Goal: Task Accomplishment & Management: Complete application form

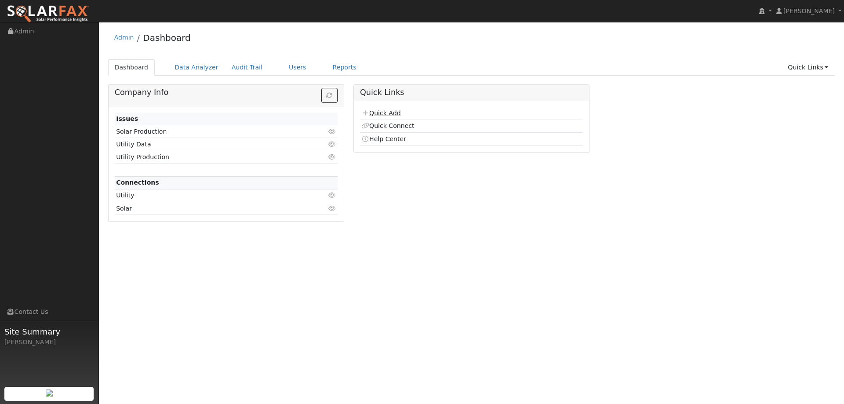
click at [388, 114] on link "Quick Add" at bounding box center [380, 113] width 39 height 7
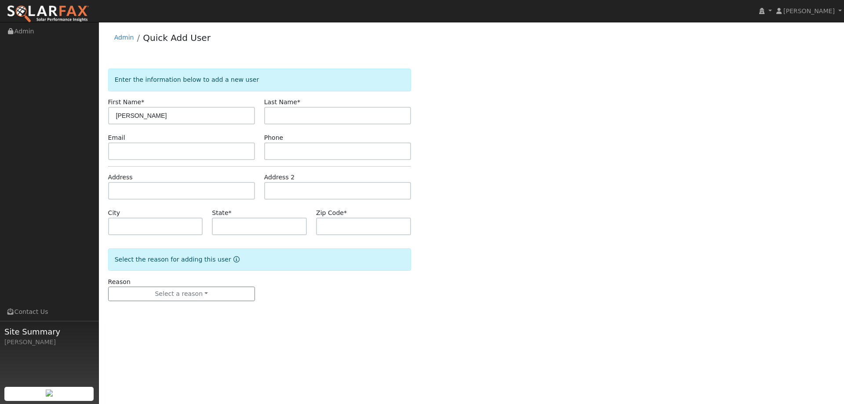
type input "Michael"
type input "Cook"
paste input "mcook1365@gmail.com"
type input "mcook1365@gmail.com"
click at [285, 148] on input "text" at bounding box center [337, 151] width 147 height 18
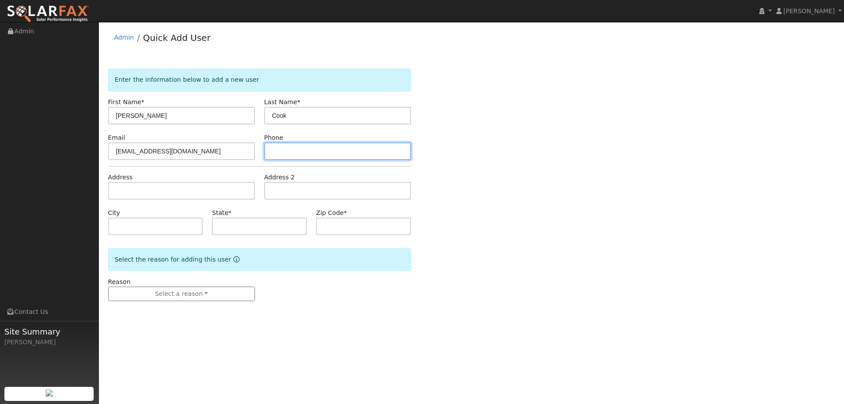
paste input "(510) 673-4920"
type input "(510) 673-4920"
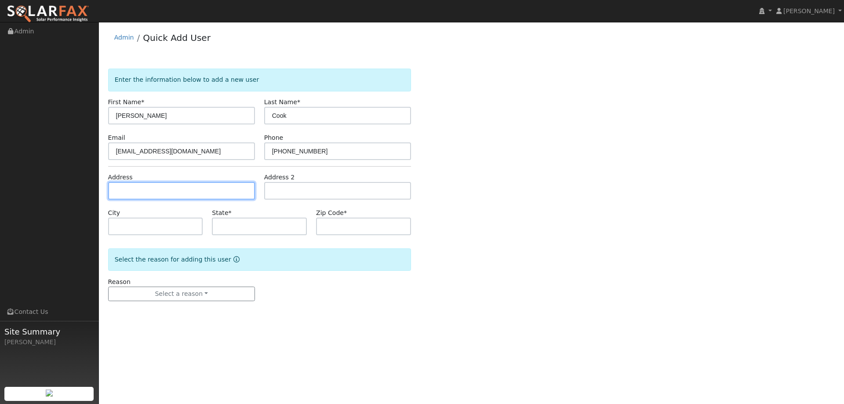
click at [242, 192] on input "text" at bounding box center [181, 191] width 147 height 18
paste input "420 Cypress Drive"
type input "420 Cypress Drive"
type input "Rio Vista"
type input "CA"
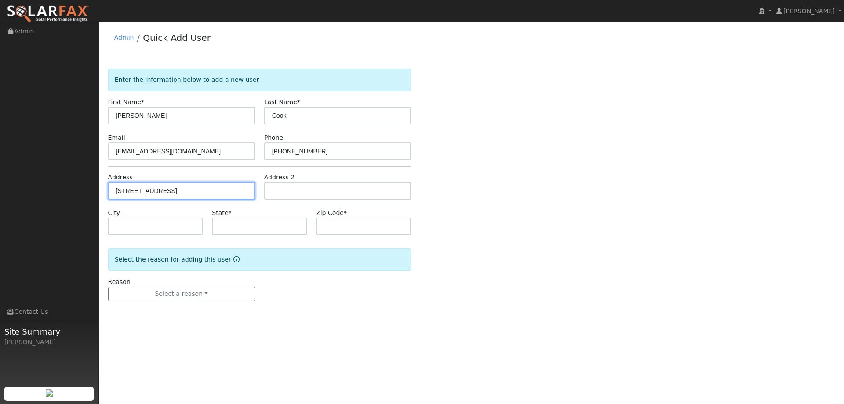
type input "94571"
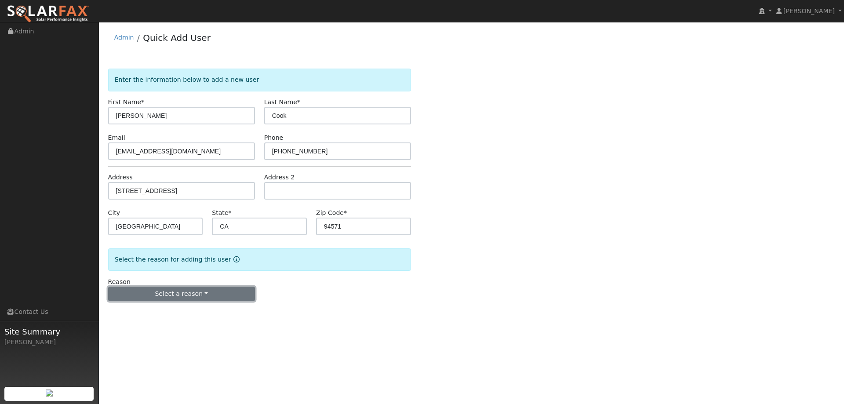
click at [194, 292] on button "Select a reason" at bounding box center [181, 294] width 147 height 15
click at [182, 312] on link "New lead" at bounding box center [157, 312] width 97 height 12
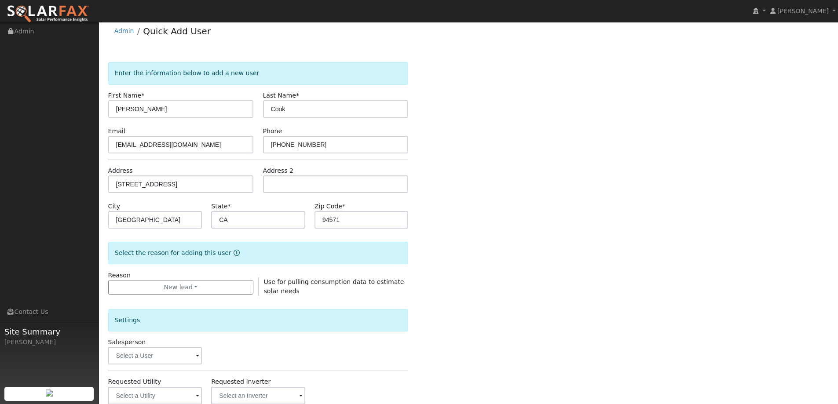
scroll to position [44, 0]
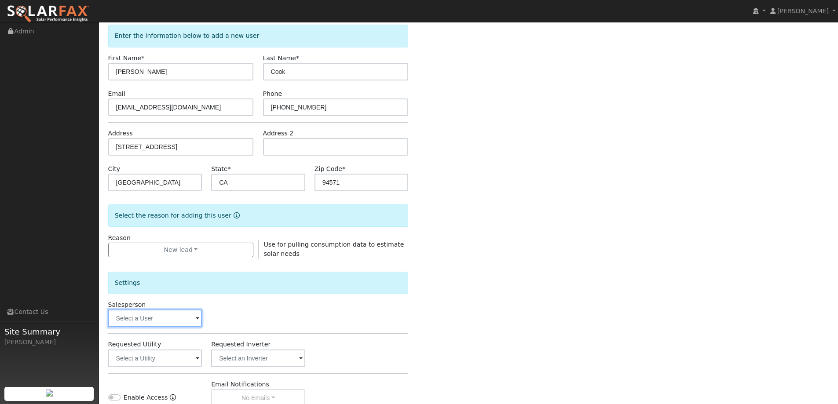
click at [151, 317] on input "text" at bounding box center [155, 319] width 94 height 18
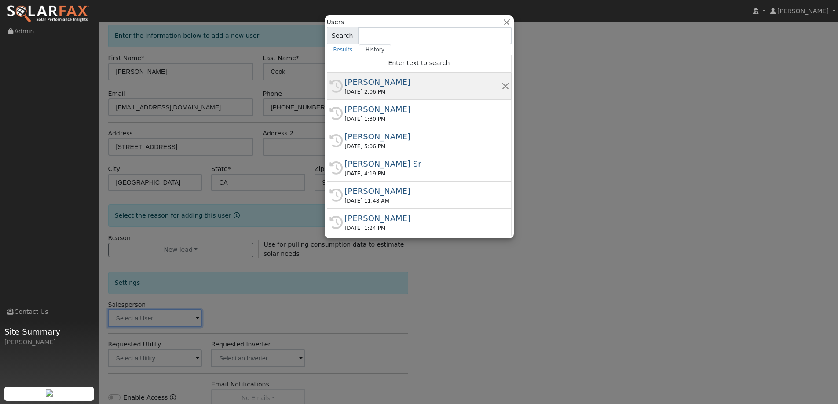
click at [393, 92] on div "09/24/2025 2:06 PM" at bounding box center [423, 92] width 157 height 8
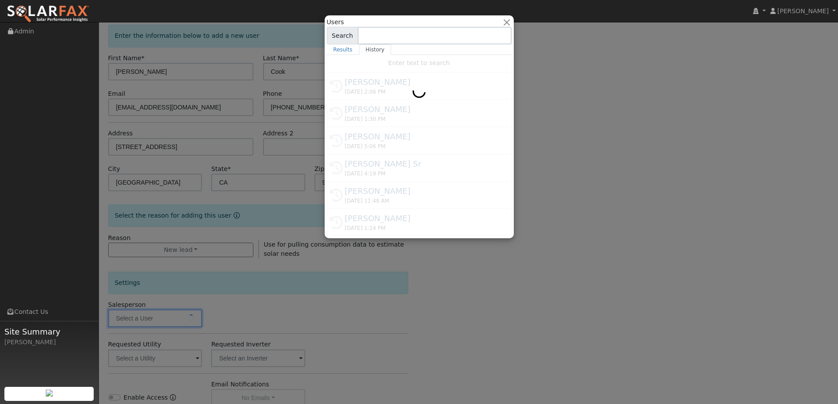
type input "Jon Landsman"
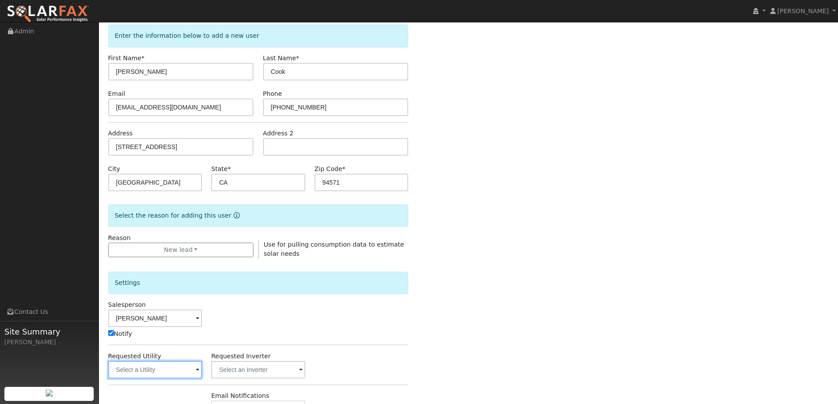
click at [183, 368] on input "text" at bounding box center [155, 370] width 94 height 18
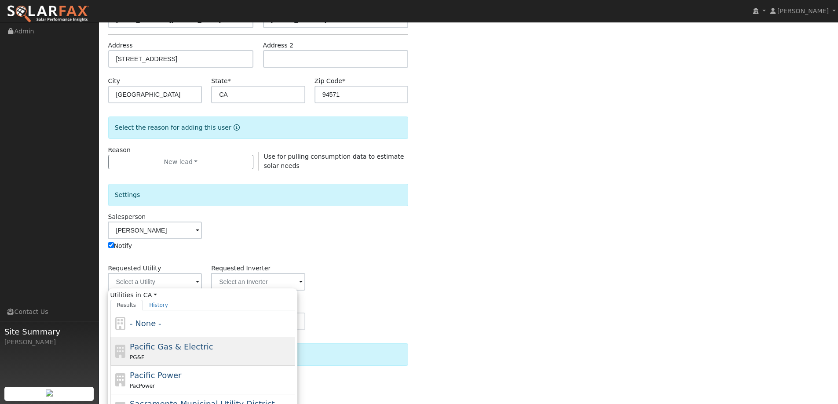
click at [197, 353] on div "PG&E" at bounding box center [211, 357] width 163 height 9
type input "Pacific Gas & Electric"
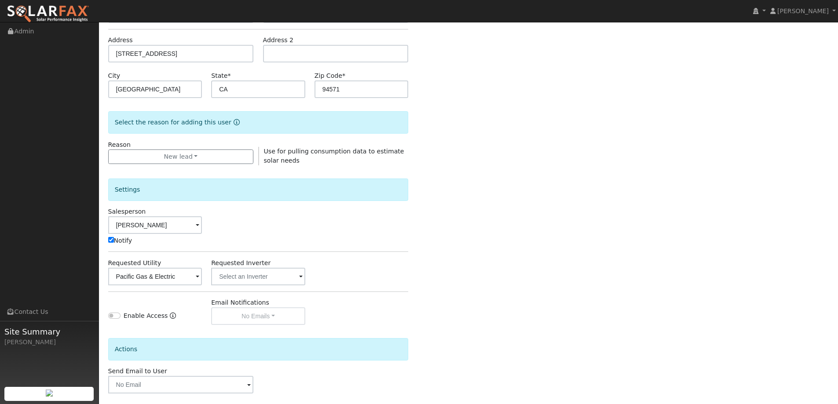
scroll to position [177, 0]
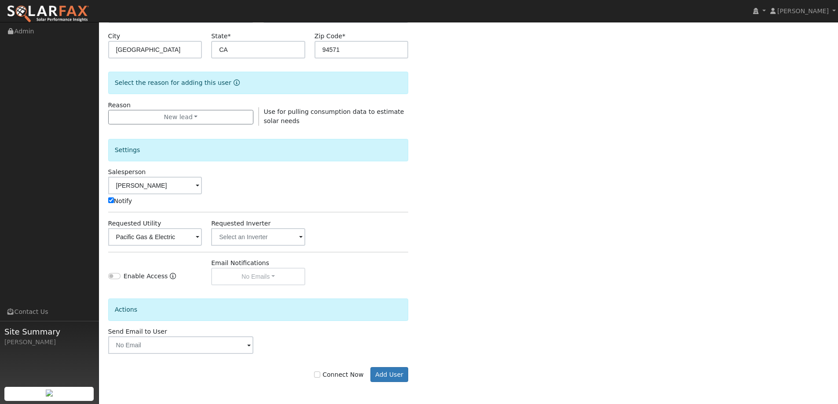
click at [327, 378] on label "Connect Now" at bounding box center [338, 374] width 49 height 9
click at [320, 378] on input "Connect Now" at bounding box center [317, 375] width 6 height 6
checkbox input "true"
click at [387, 374] on button "Add User" at bounding box center [389, 374] width 38 height 15
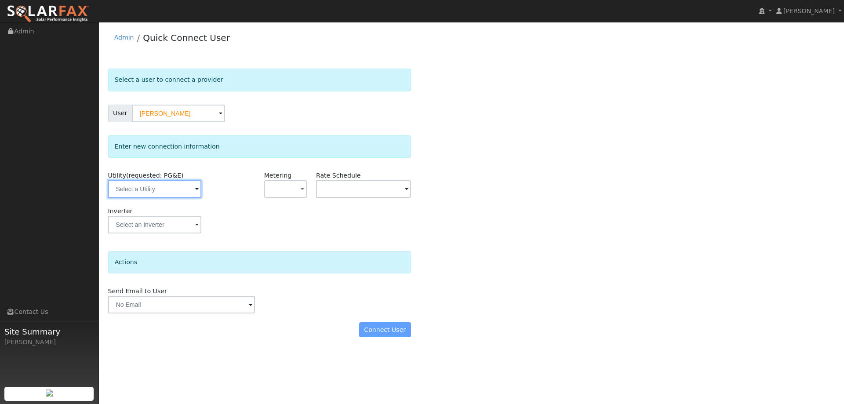
click at [158, 193] on input "text" at bounding box center [154, 189] width 93 height 18
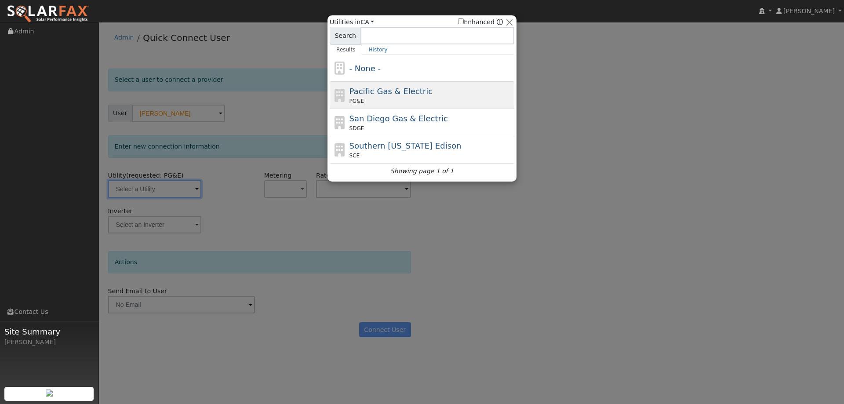
click at [363, 98] on div "PG&E" at bounding box center [431, 101] width 163 height 8
type input "PG&E"
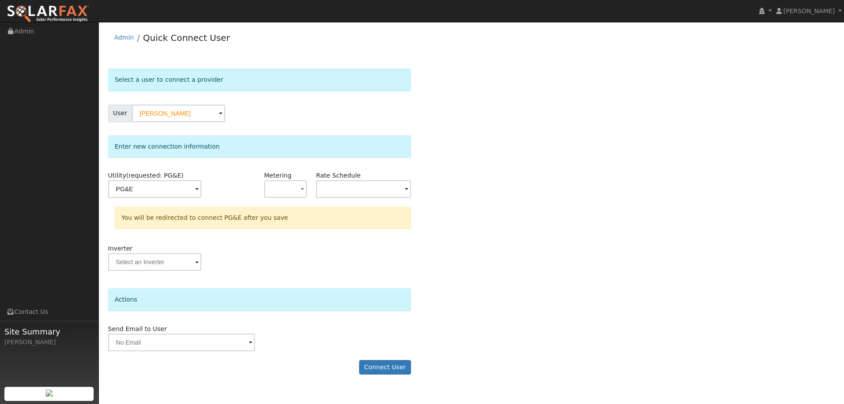
click at [378, 357] on form "Select a user to connect a provider User Michael Cook Account Default Account D…" at bounding box center [259, 226] width 303 height 315
click at [380, 360] on button "Connect User" at bounding box center [385, 367] width 52 height 15
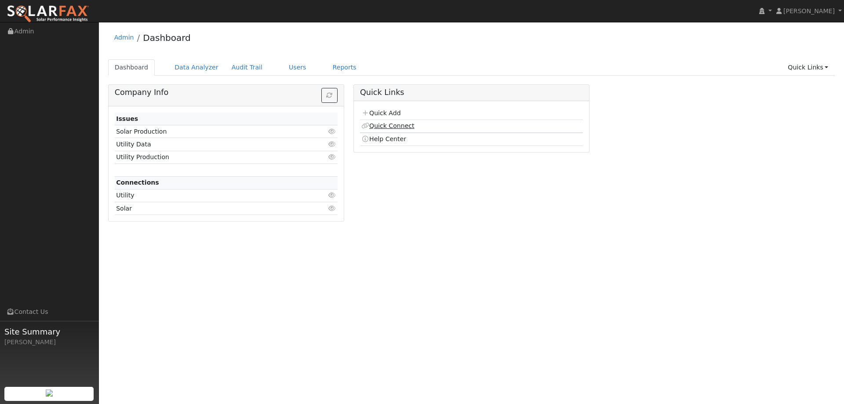
click at [408, 125] on link "Quick Connect" at bounding box center [387, 125] width 53 height 7
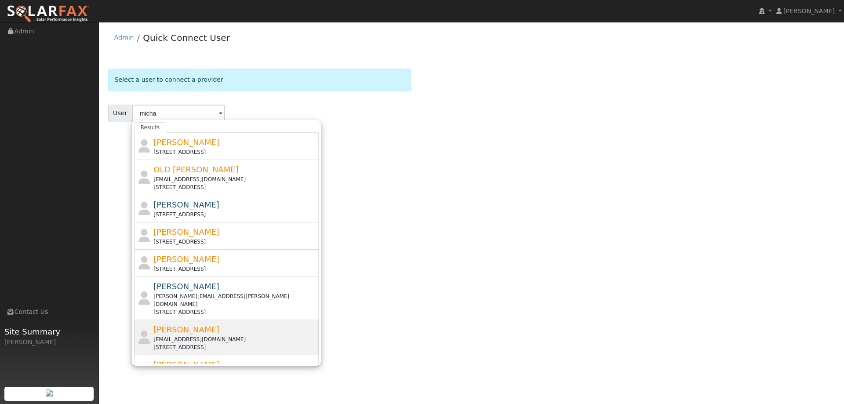
click at [237, 343] on div "[STREET_ADDRESS]" at bounding box center [234, 347] width 163 height 8
type input "[PERSON_NAME]"
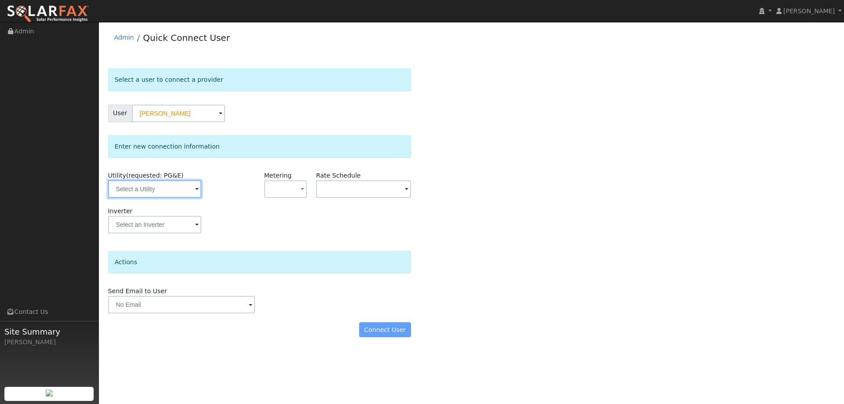
click at [181, 195] on input "text" at bounding box center [154, 189] width 93 height 18
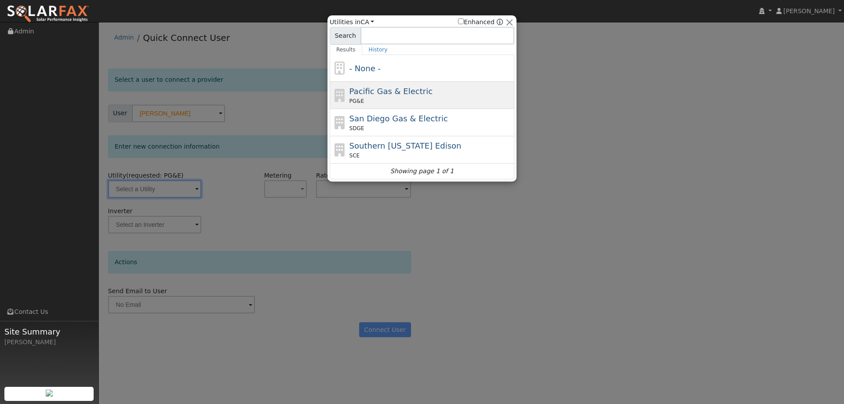
click at [418, 99] on div "PG&E" at bounding box center [431, 101] width 163 height 8
type input "PG&E"
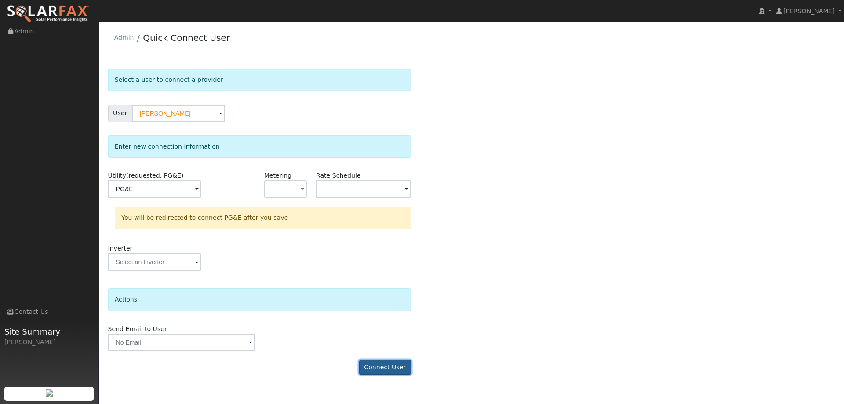
click at [391, 371] on button "Connect User" at bounding box center [385, 367] width 52 height 15
